Goal: Book appointment/travel/reservation

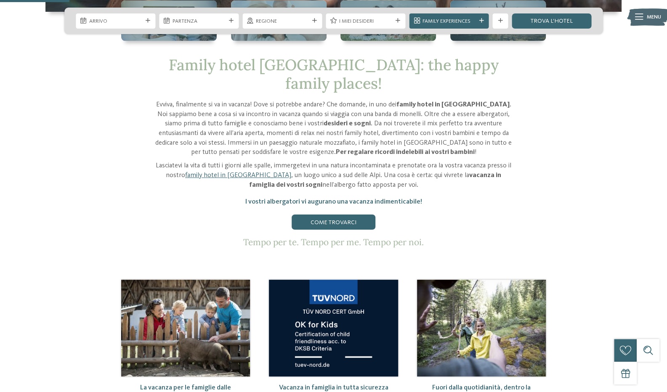
scroll to position [210, 0]
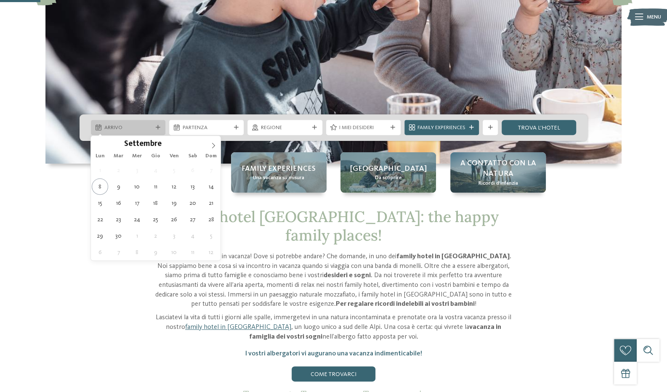
click at [150, 125] on span "Arrivo" at bounding box center [128, 128] width 48 height 8
click at [216, 140] on span at bounding box center [213, 143] width 14 height 14
type input "****"
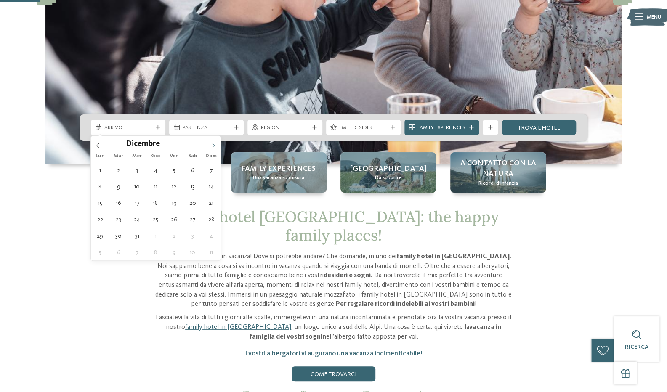
click at [216, 140] on span at bounding box center [213, 143] width 14 height 14
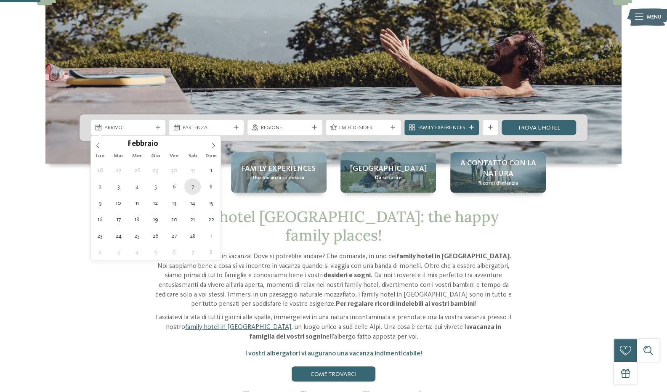
type div "[DATE]"
type input "****"
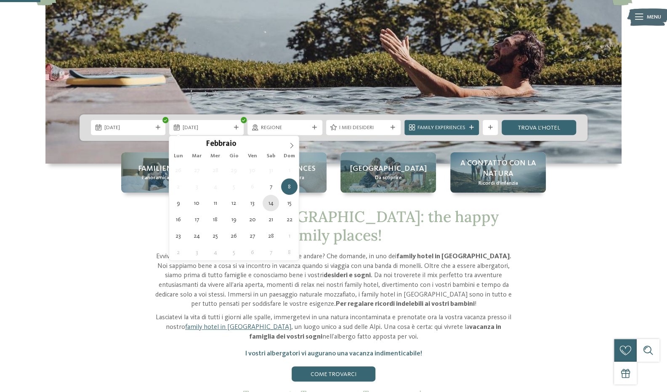
type div "[DATE]"
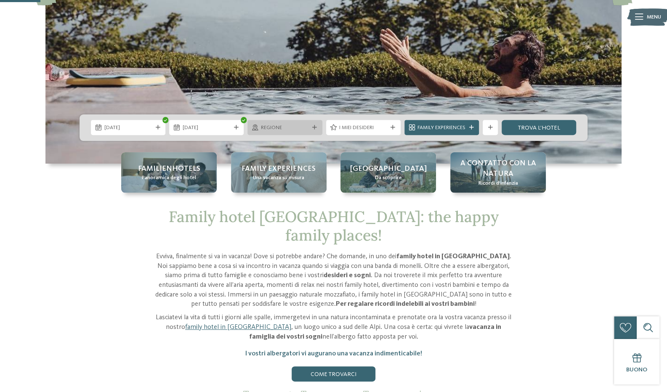
click at [317, 127] on div at bounding box center [315, 127] width 8 height 5
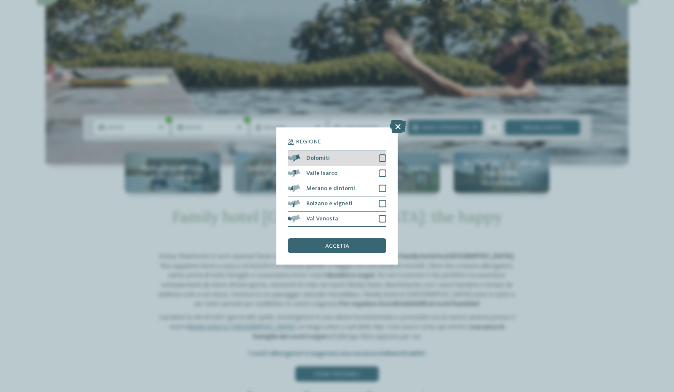
click at [379, 157] on div at bounding box center [382, 158] width 8 height 8
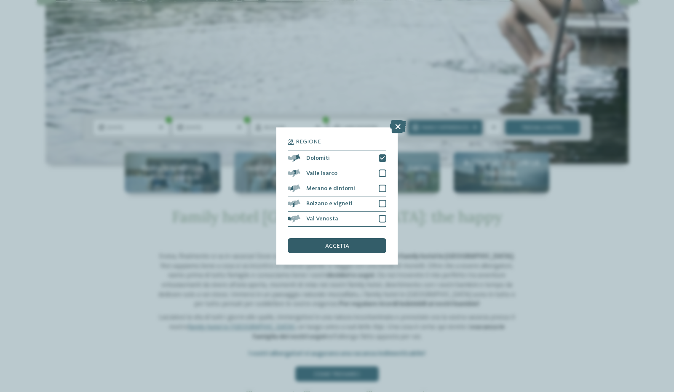
click at [346, 246] on span "accetta" at bounding box center [337, 246] width 24 height 6
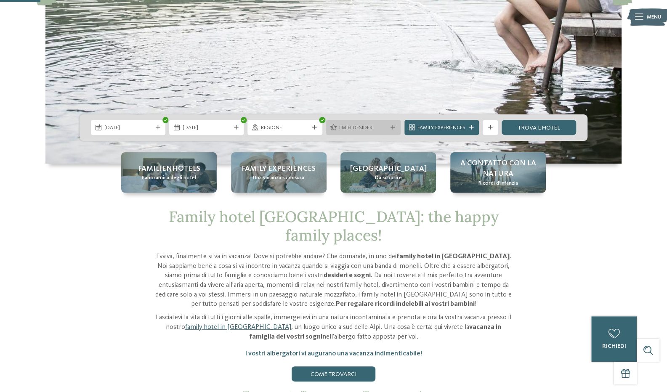
click at [379, 130] on span "I miei desideri" at bounding box center [363, 128] width 48 height 8
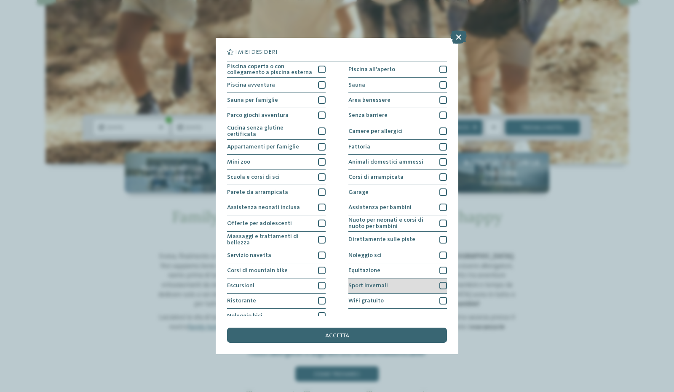
click at [439, 285] on div at bounding box center [443, 286] width 8 height 8
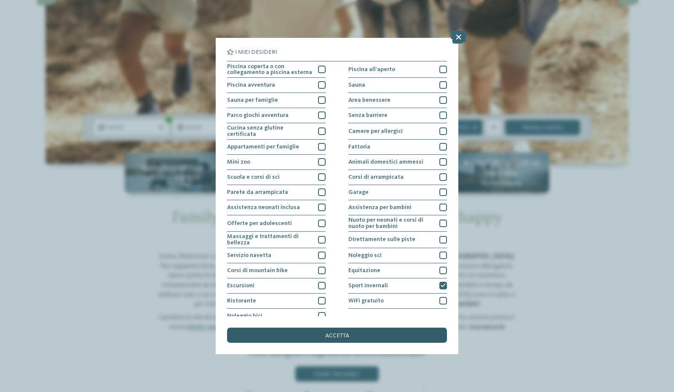
click at [343, 335] on span "accetta" at bounding box center [337, 336] width 24 height 6
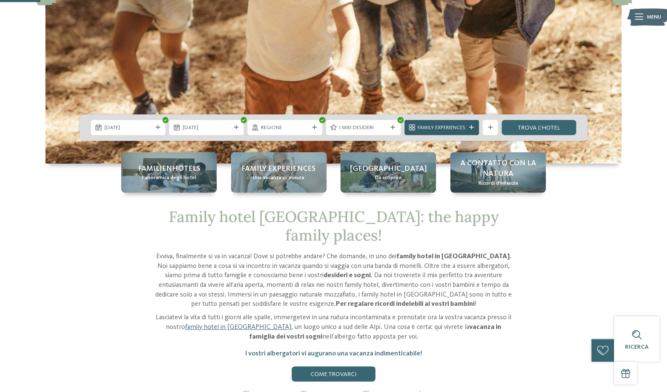
click at [450, 125] on span "Family Experiences" at bounding box center [442, 128] width 48 height 8
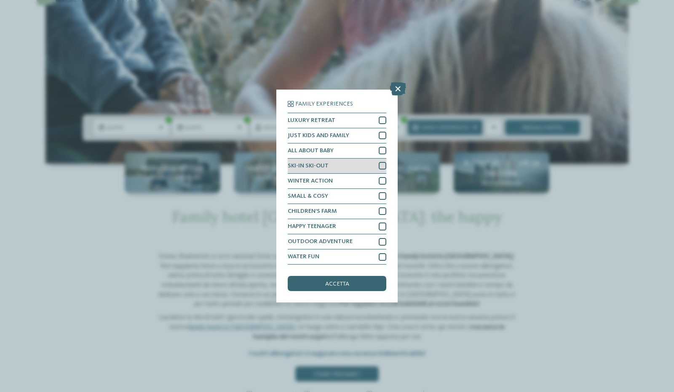
click at [382, 163] on div at bounding box center [382, 166] width 8 height 8
click at [339, 275] on div "Family Experiences LUXURY RETREAT JUST KIDS AND FAMILY ALL ABOUT BABY" at bounding box center [337, 196] width 99 height 190
click at [337, 280] on div "accetta" at bounding box center [337, 283] width 99 height 15
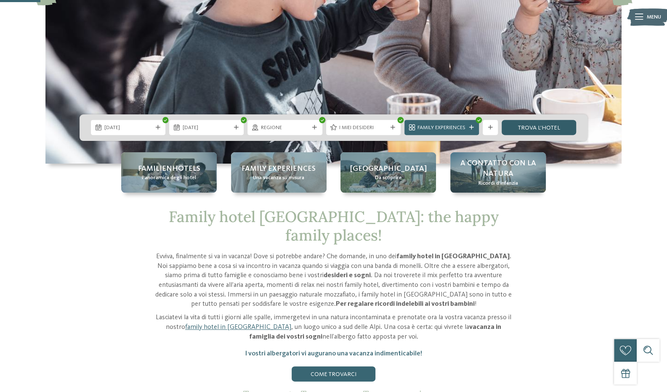
click at [537, 124] on link "trova l’hotel" at bounding box center [539, 127] width 75 height 15
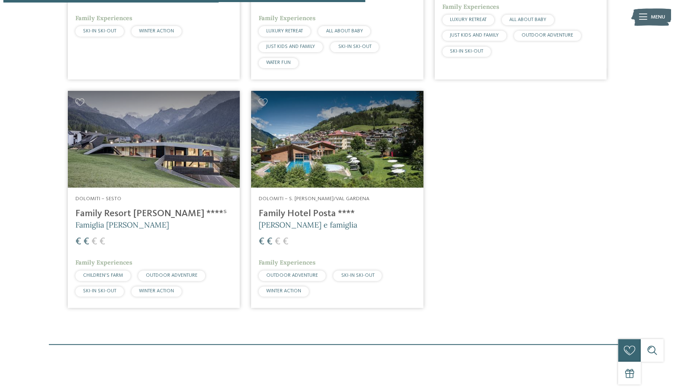
scroll to position [447, 0]
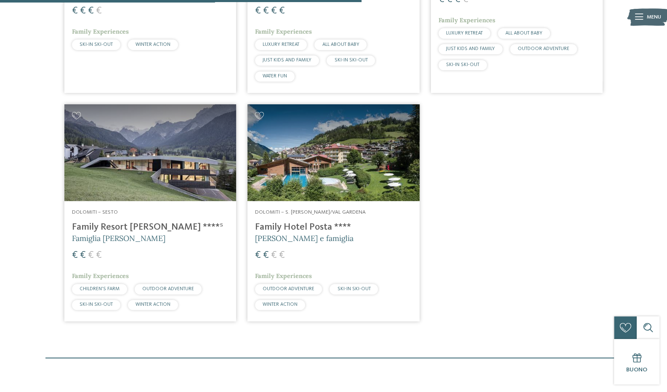
click at [293, 225] on h4 "Family Hotel Posta ****" at bounding box center [333, 227] width 157 height 11
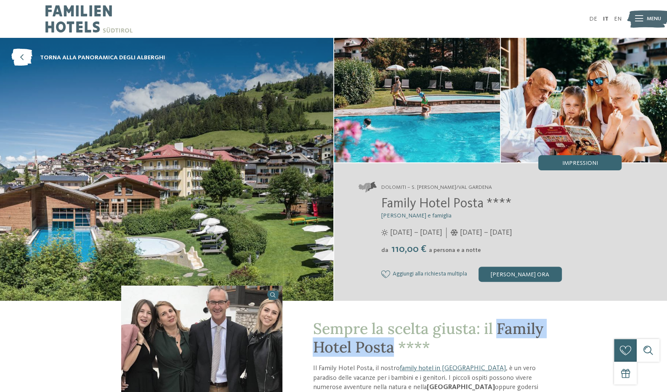
drag, startPoint x: 498, startPoint y: 328, endPoint x: 395, endPoint y: 346, distance: 103.8
click at [395, 346] on span "Sempre la scelta giusta: il Family Hotel Posta ****" at bounding box center [428, 337] width 230 height 37
copy span "Family Hotel Posta"
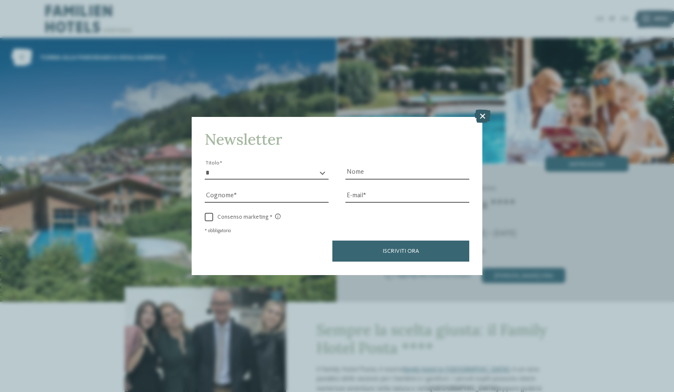
click at [482, 117] on icon at bounding box center [482, 116] width 16 height 13
